Goal: Task Accomplishment & Management: Complete application form

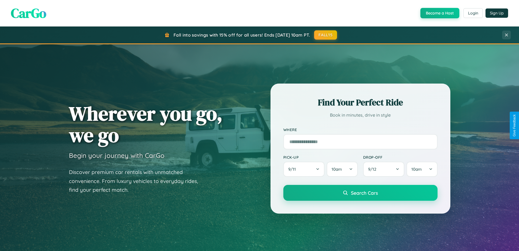
scroll to position [375, 0]
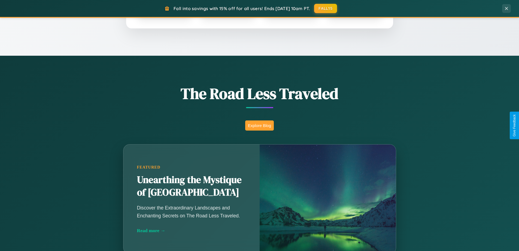
click at [260, 125] on button "Explore Blog" at bounding box center [259, 125] width 29 height 10
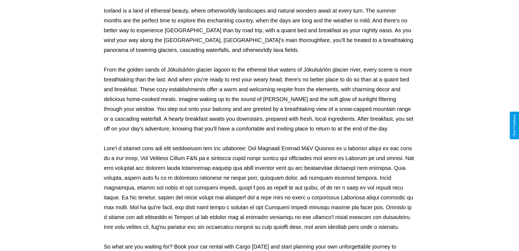
scroll to position [176, 0]
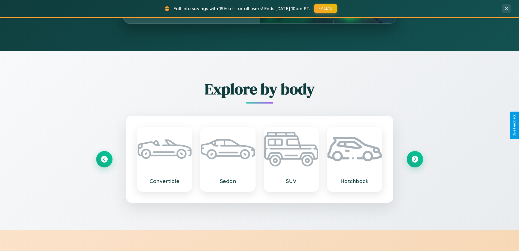
scroll to position [876, 0]
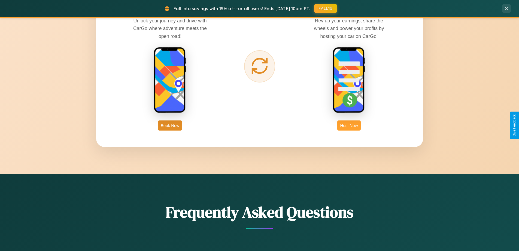
click at [349, 125] on button "Host Now" at bounding box center [348, 125] width 23 height 10
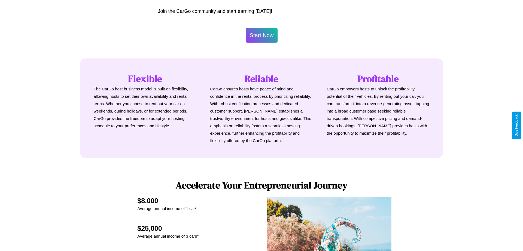
scroll to position [568, 0]
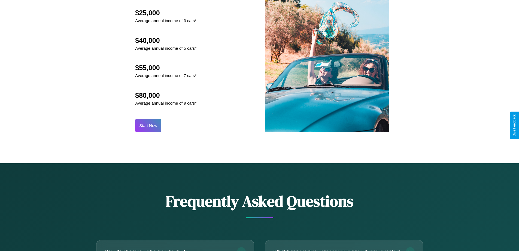
click at [148, 125] on button "Start Now" at bounding box center [148, 125] width 26 height 13
